Goal: Information Seeking & Learning: Learn about a topic

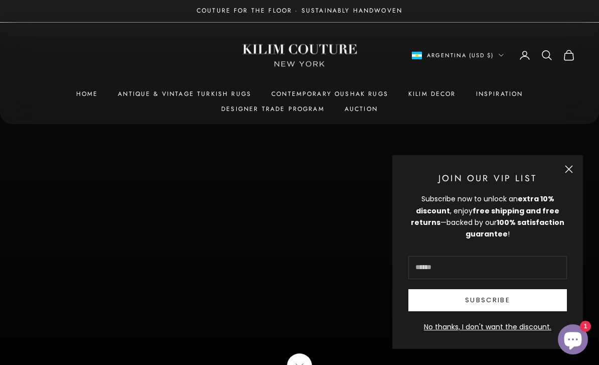
click at [565, 171] on button "Close" at bounding box center [569, 169] width 8 height 8
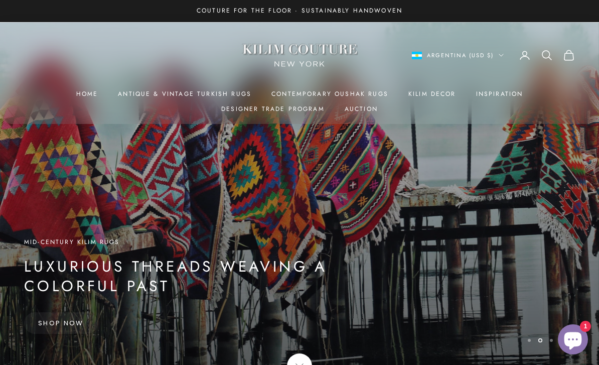
click at [343, 96] on link "Contemporary Oushak Rugs" at bounding box center [329, 94] width 117 height 10
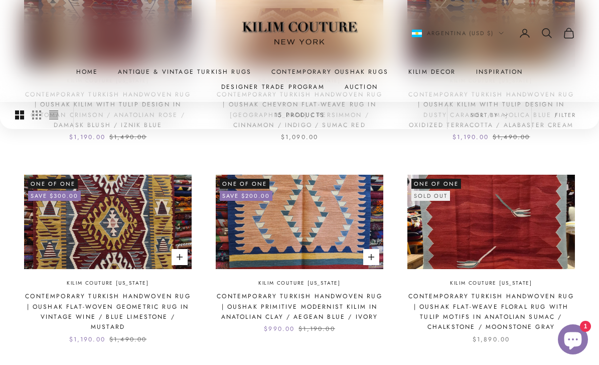
scroll to position [802, 0]
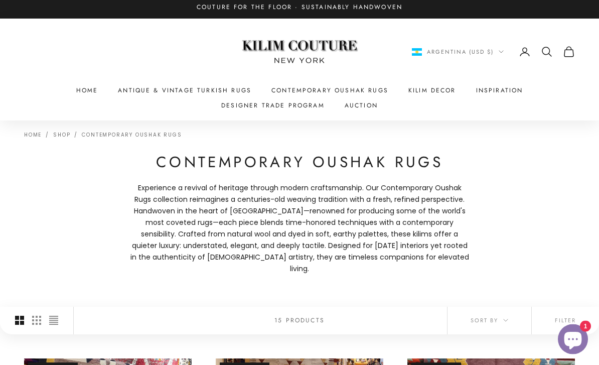
scroll to position [4, 0]
click at [439, 90] on summary "Kilim Decor" at bounding box center [432, 90] width 48 height 10
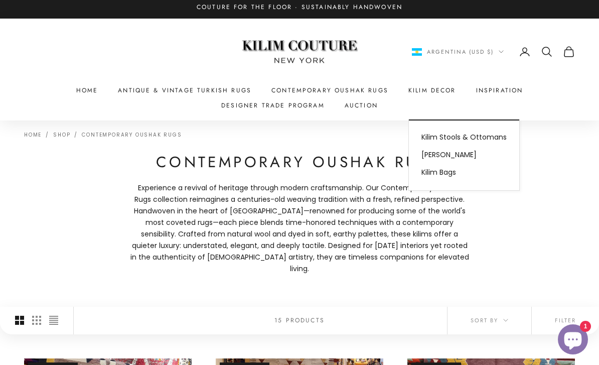
click at [557, 163] on div "Home Shop Contemporary Oushak Rugs Contemporary Oushak Rugs Experience a reviva…" at bounding box center [299, 213] width 599 height 187
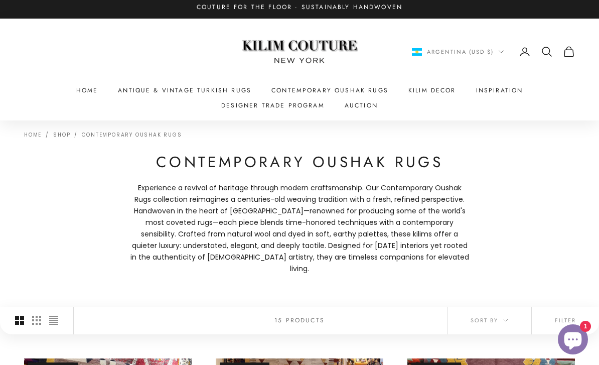
click at [200, 93] on link "Antique & Vintage Turkish Rugs" at bounding box center [184, 90] width 133 height 10
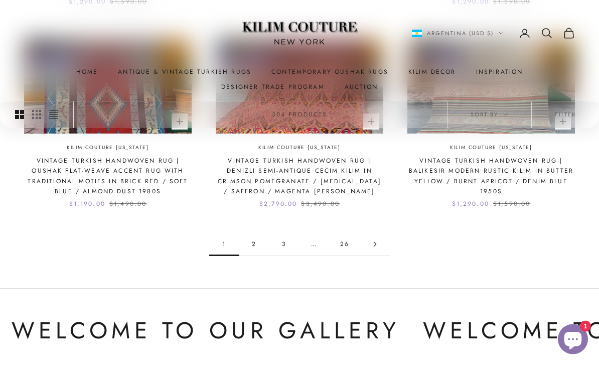
scroll to position [928, 0]
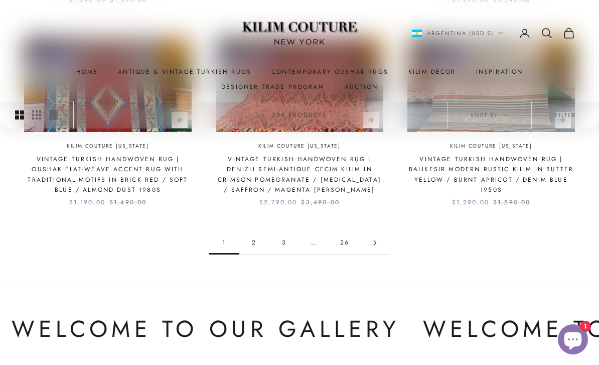
click at [379, 237] on link "Go to page 2" at bounding box center [375, 242] width 30 height 23
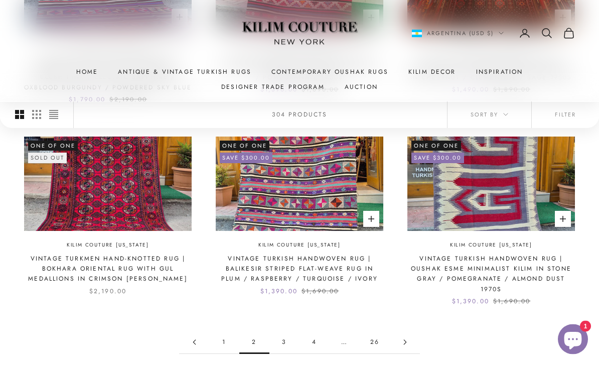
scroll to position [838, 0]
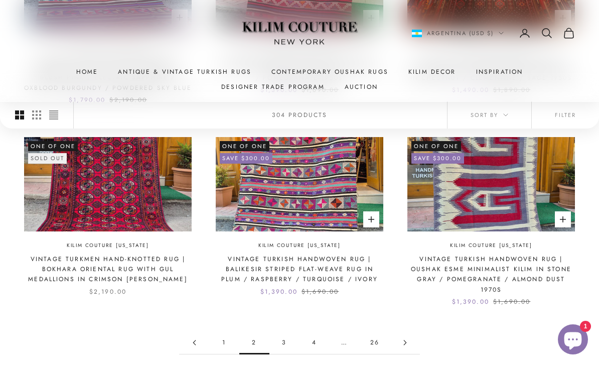
click at [408, 331] on link "Go to page 3" at bounding box center [405, 342] width 30 height 23
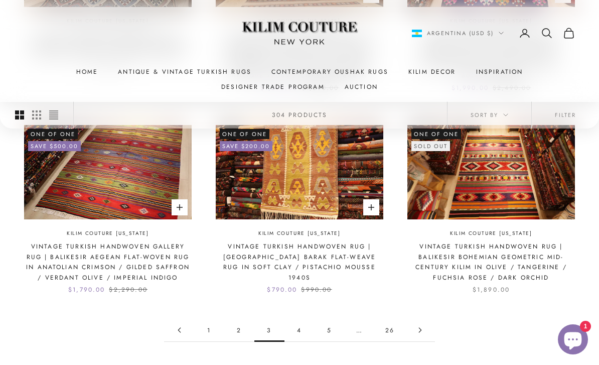
scroll to position [854, 0]
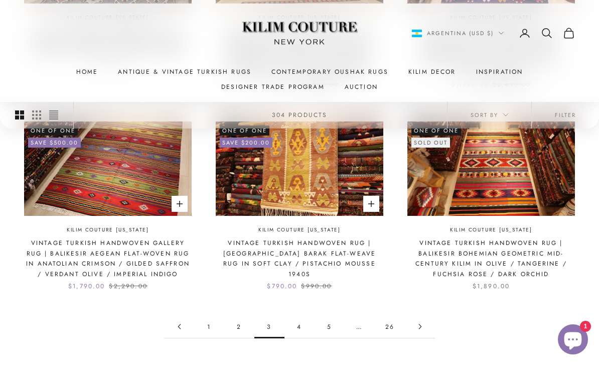
click at [424, 315] on link "Go to page 4" at bounding box center [420, 326] width 30 height 23
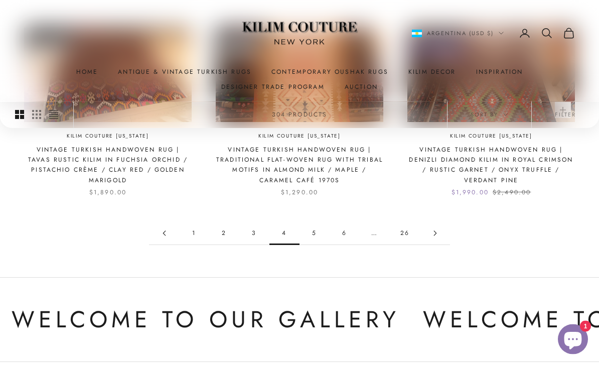
scroll to position [932, 0]
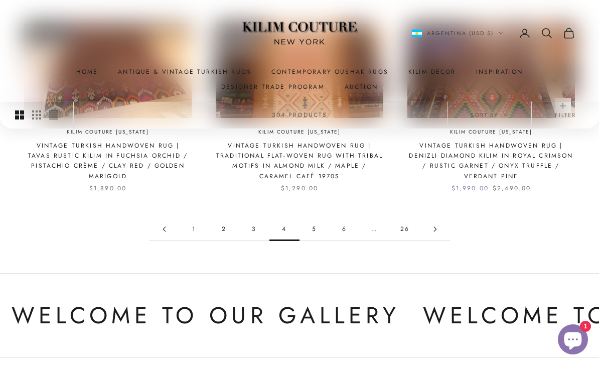
click at [439, 224] on link "Go to page 5" at bounding box center [435, 229] width 30 height 23
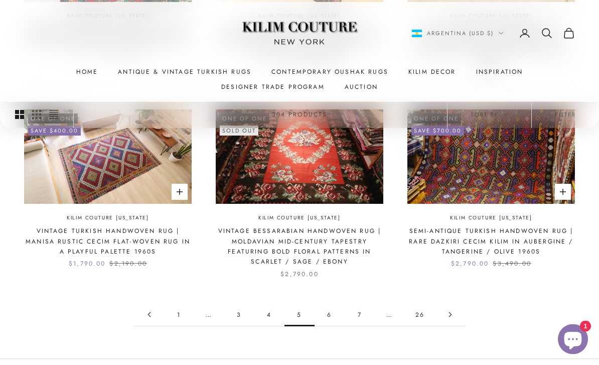
scroll to position [836, 0]
click at [451, 312] on icon "Go to page 6" at bounding box center [450, 314] width 2 height 5
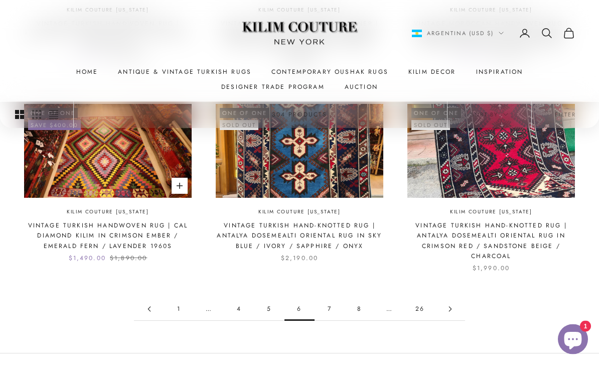
scroll to position [832, 0]
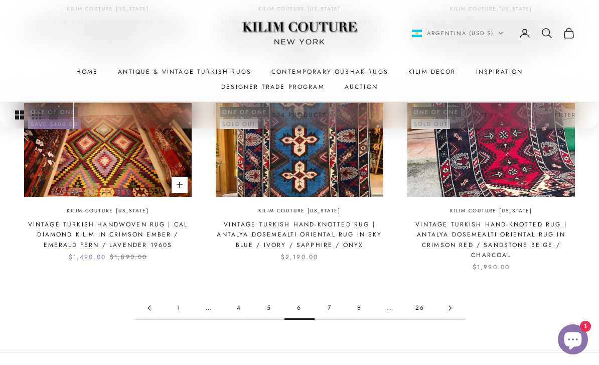
click at [452, 304] on link "Go to page 7" at bounding box center [450, 307] width 30 height 23
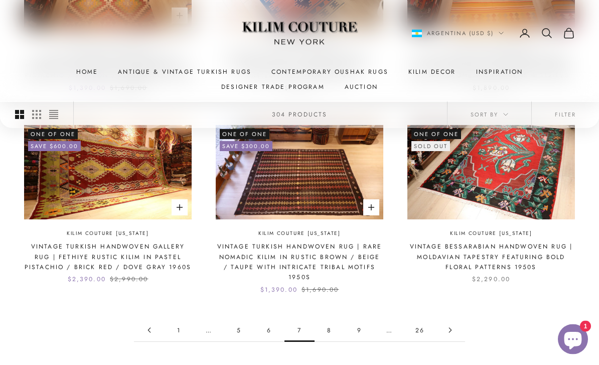
scroll to position [820, 0]
click at [456, 319] on link "Go to page 8" at bounding box center [450, 330] width 30 height 23
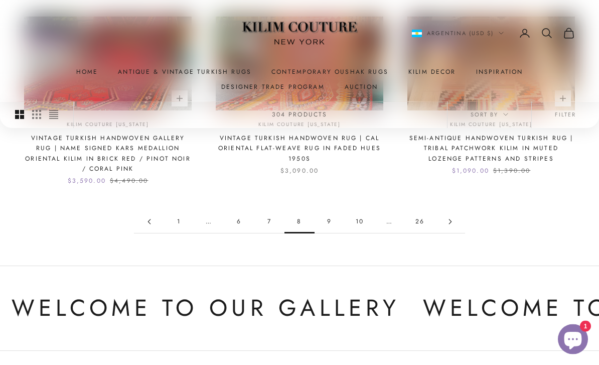
scroll to position [931, 0]
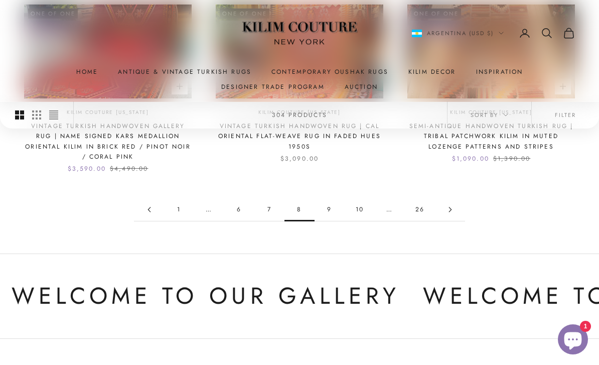
click at [451, 207] on icon "Go to page 9" at bounding box center [450, 209] width 2 height 5
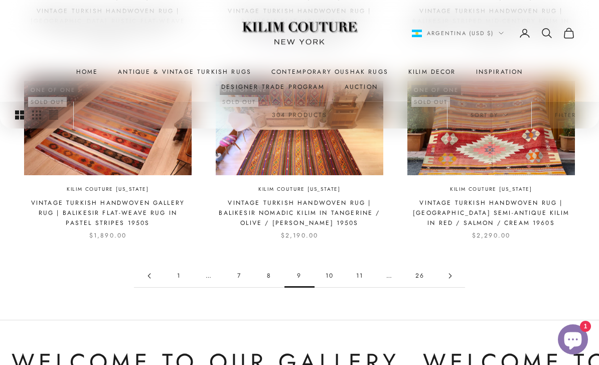
scroll to position [847, 0]
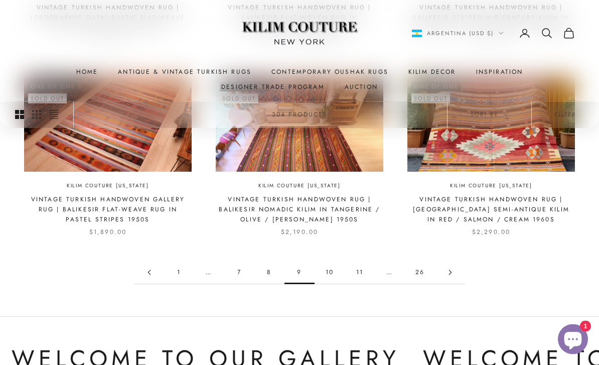
click at [451, 263] on link "Go to page 10" at bounding box center [450, 272] width 30 height 23
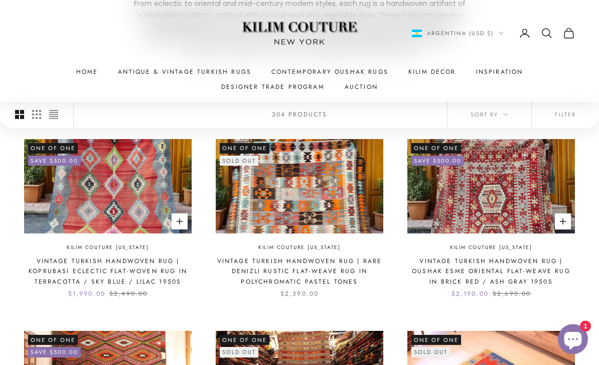
scroll to position [211, 0]
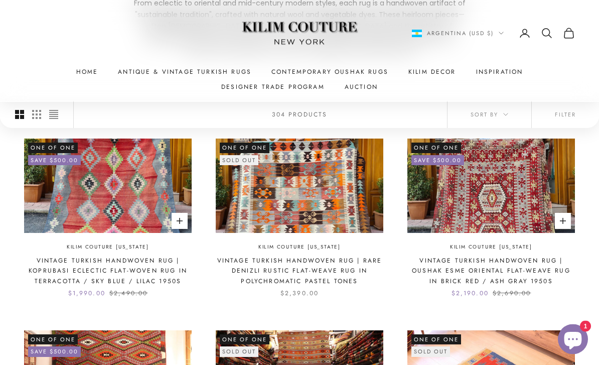
click at [132, 181] on img at bounding box center [108, 186] width 168 height 94
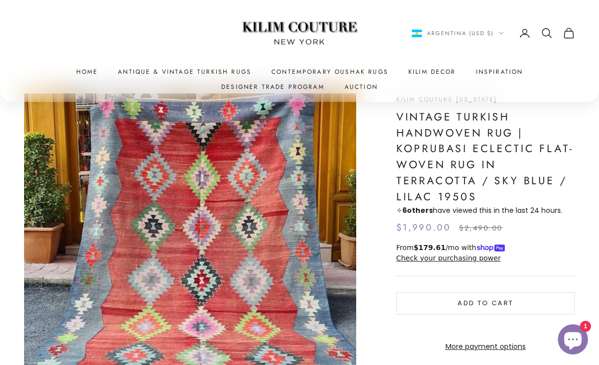
scroll to position [53, 0]
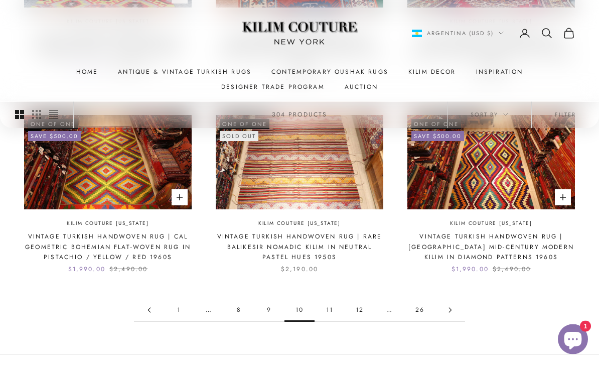
scroll to position [831, 0]
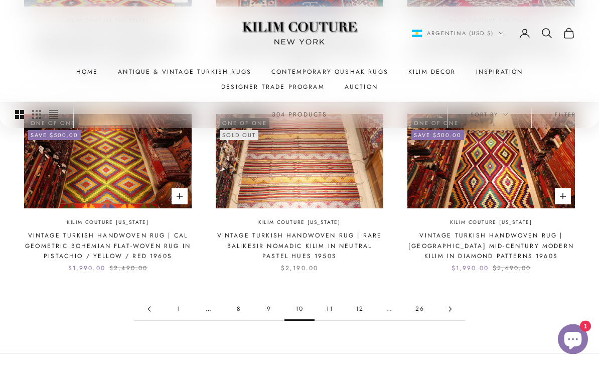
click at [334, 298] on link "11" at bounding box center [330, 309] width 30 height 23
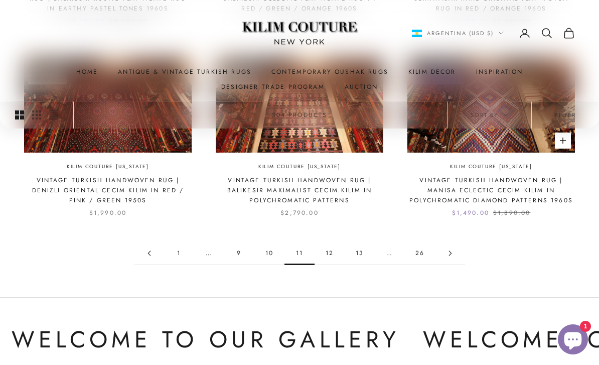
scroll to position [875, 0]
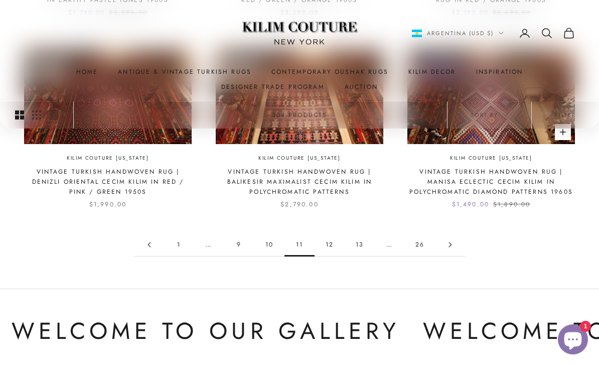
click at [333, 238] on link "12" at bounding box center [330, 244] width 30 height 23
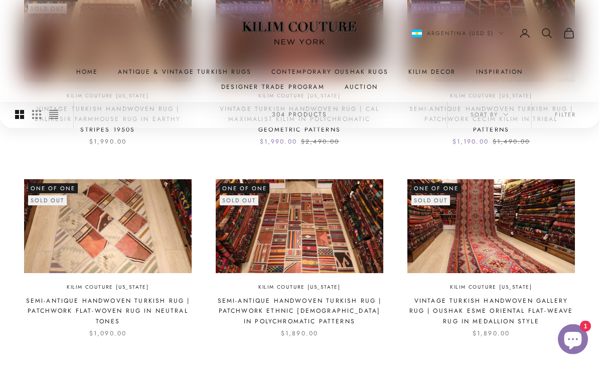
scroll to position [771, 0]
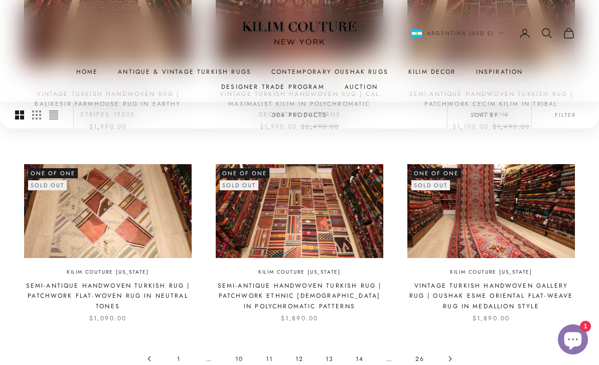
click at [334, 347] on link "13" at bounding box center [330, 358] width 30 height 23
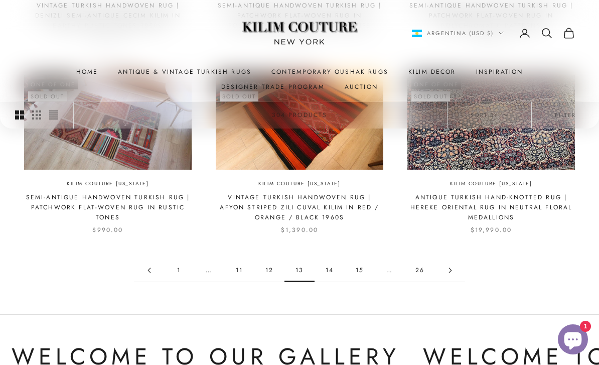
scroll to position [855, 0]
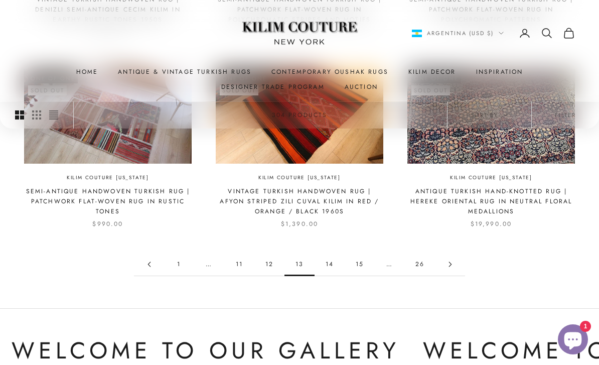
click at [334, 257] on link "14" at bounding box center [330, 264] width 30 height 23
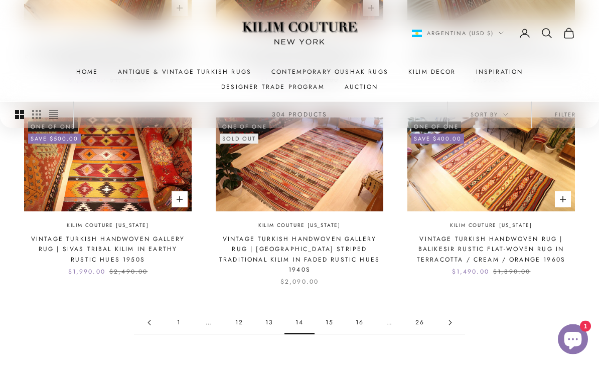
scroll to position [821, 0]
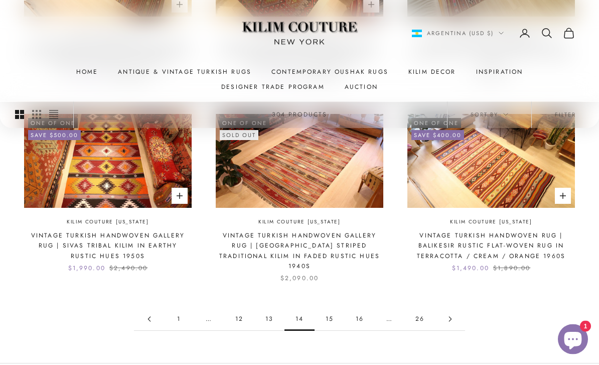
click at [332, 308] on link "15" at bounding box center [330, 319] width 30 height 23
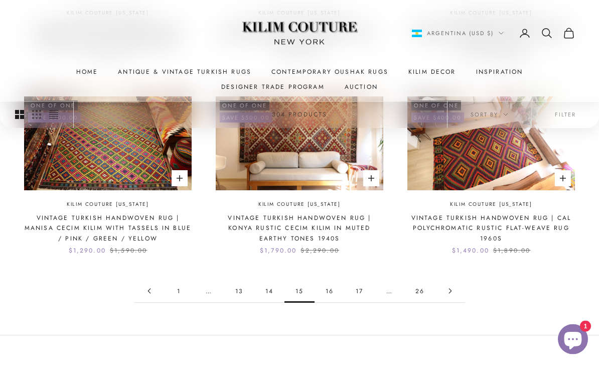
scroll to position [840, 0]
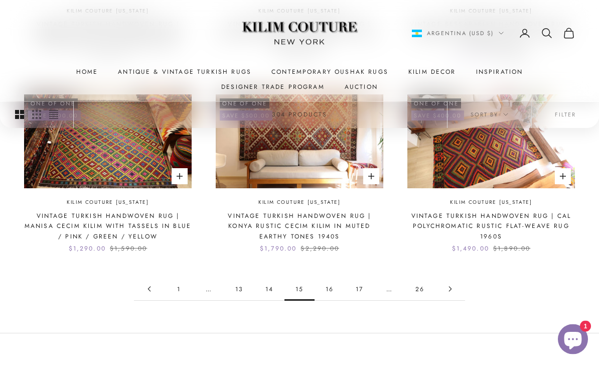
click at [332, 285] on link "16" at bounding box center [330, 289] width 30 height 23
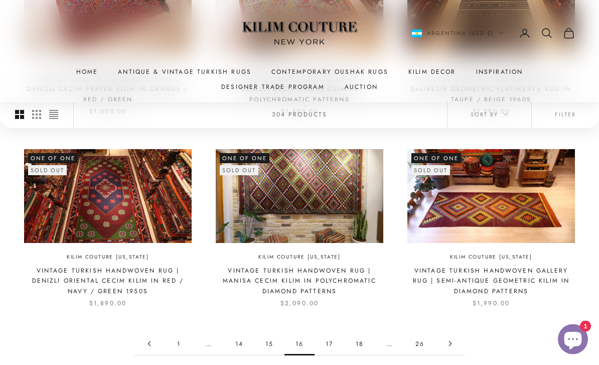
scroll to position [791, 0]
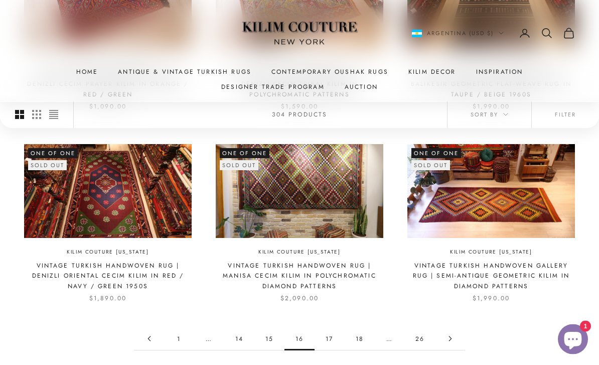
click at [330, 328] on link "17" at bounding box center [330, 339] width 30 height 23
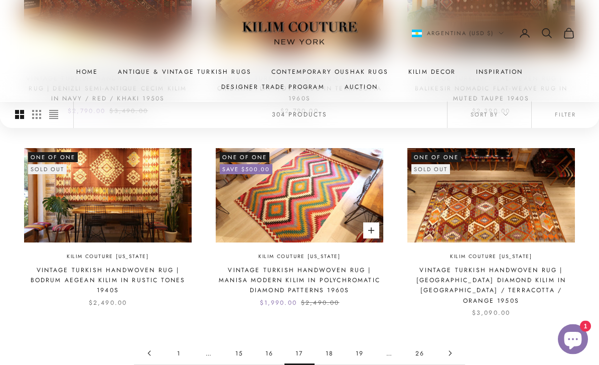
scroll to position [777, 0]
click at [333, 342] on link "18" at bounding box center [330, 353] width 30 height 23
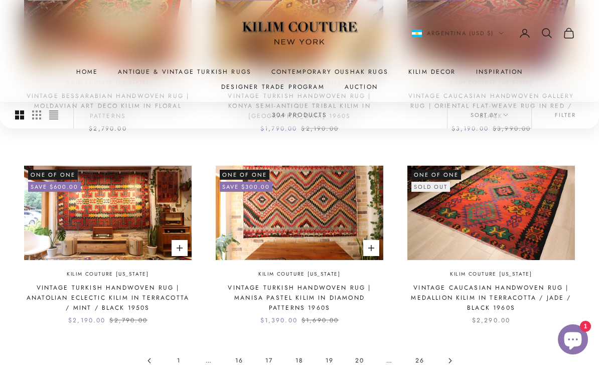
scroll to position [769, 0]
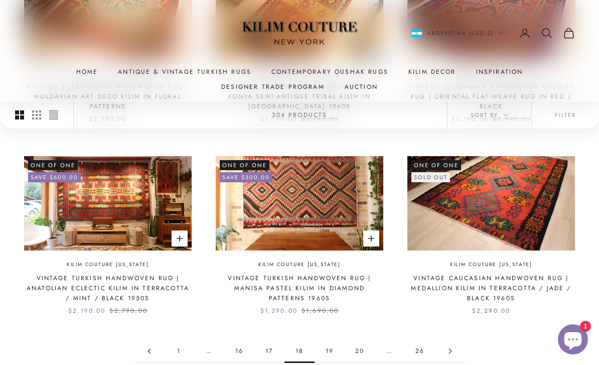
click at [334, 342] on link "19" at bounding box center [330, 351] width 30 height 23
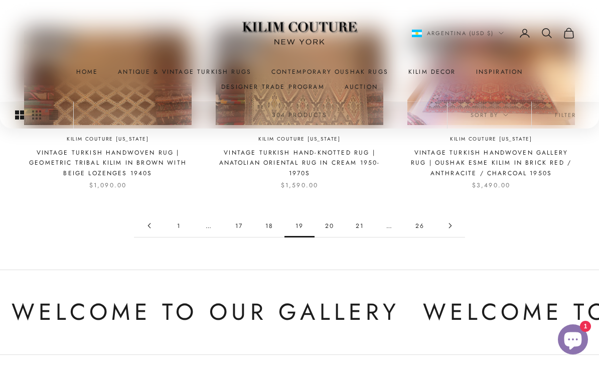
scroll to position [936, 0]
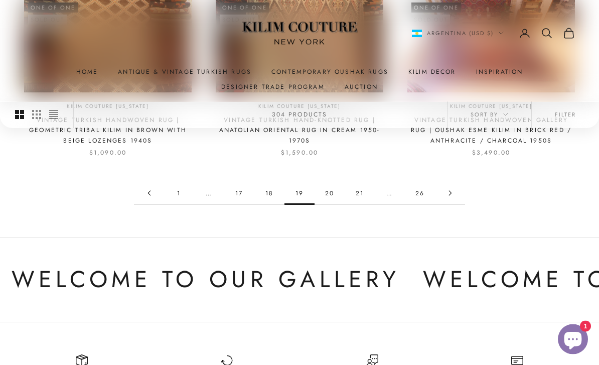
click at [335, 184] on link "20" at bounding box center [330, 193] width 30 height 23
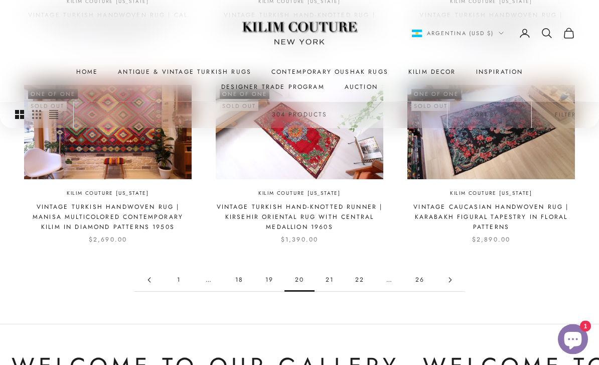
scroll to position [831, 0]
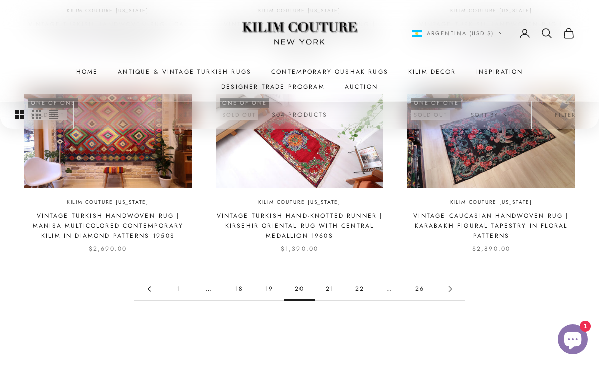
click at [331, 284] on link "21" at bounding box center [330, 288] width 30 height 23
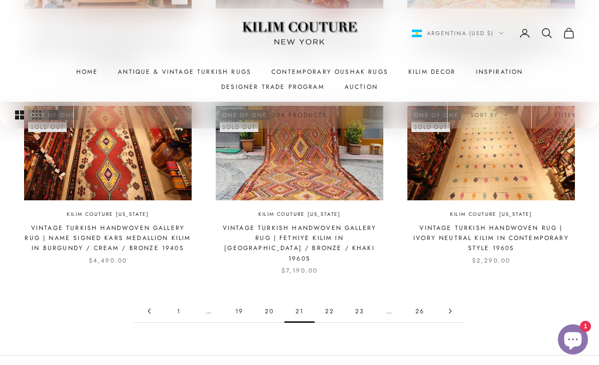
scroll to position [818, 0]
click at [331, 300] on link "22" at bounding box center [330, 311] width 30 height 23
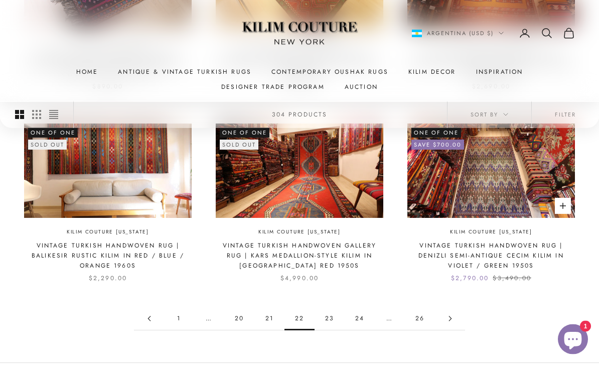
scroll to position [802, 0]
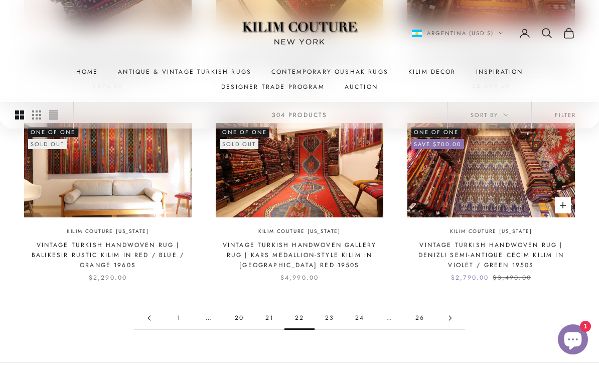
click at [331, 316] on link "23" at bounding box center [330, 317] width 30 height 23
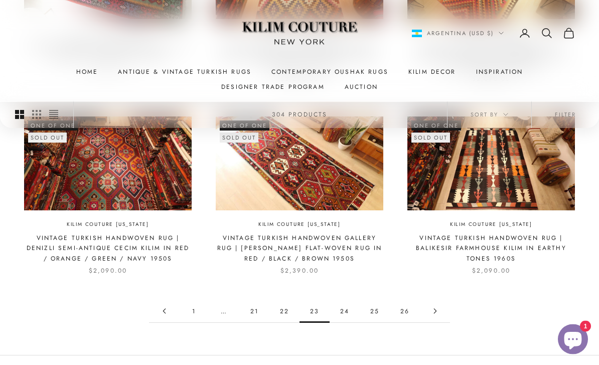
scroll to position [834, 0]
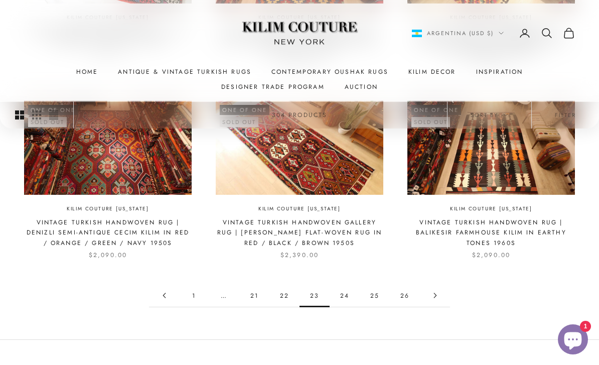
click at [347, 284] on link "24" at bounding box center [345, 295] width 30 height 23
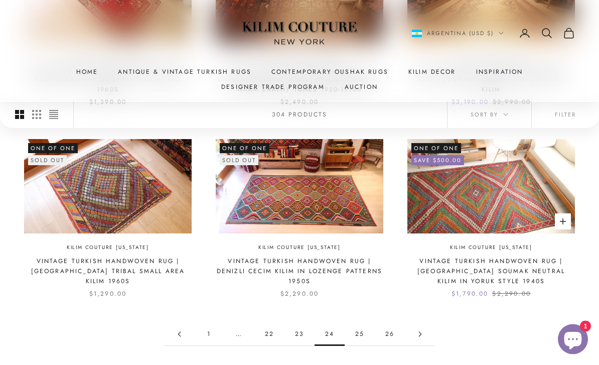
scroll to position [786, 0]
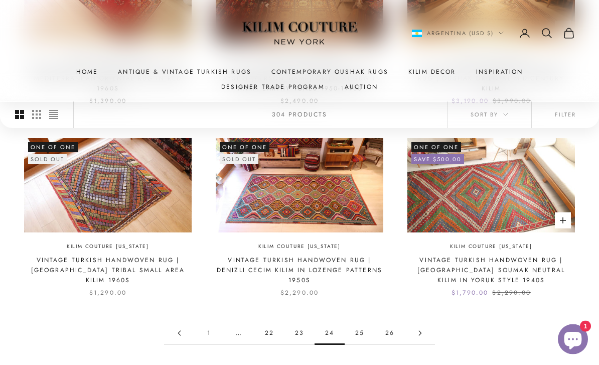
click at [361, 329] on link "25" at bounding box center [360, 333] width 30 height 23
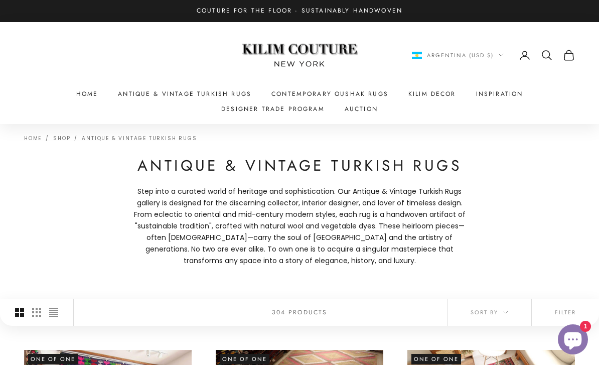
scroll to position [819, 0]
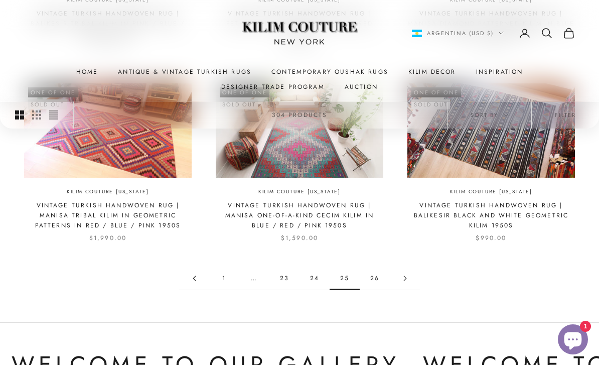
scroll to position [863, 0]
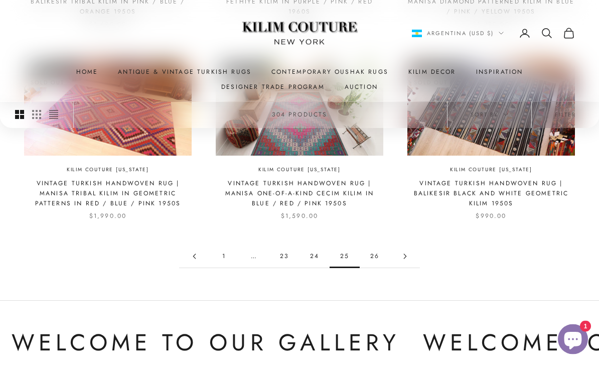
click at [377, 249] on link "26" at bounding box center [375, 256] width 30 height 23
